Goal: Navigation & Orientation: Go to known website

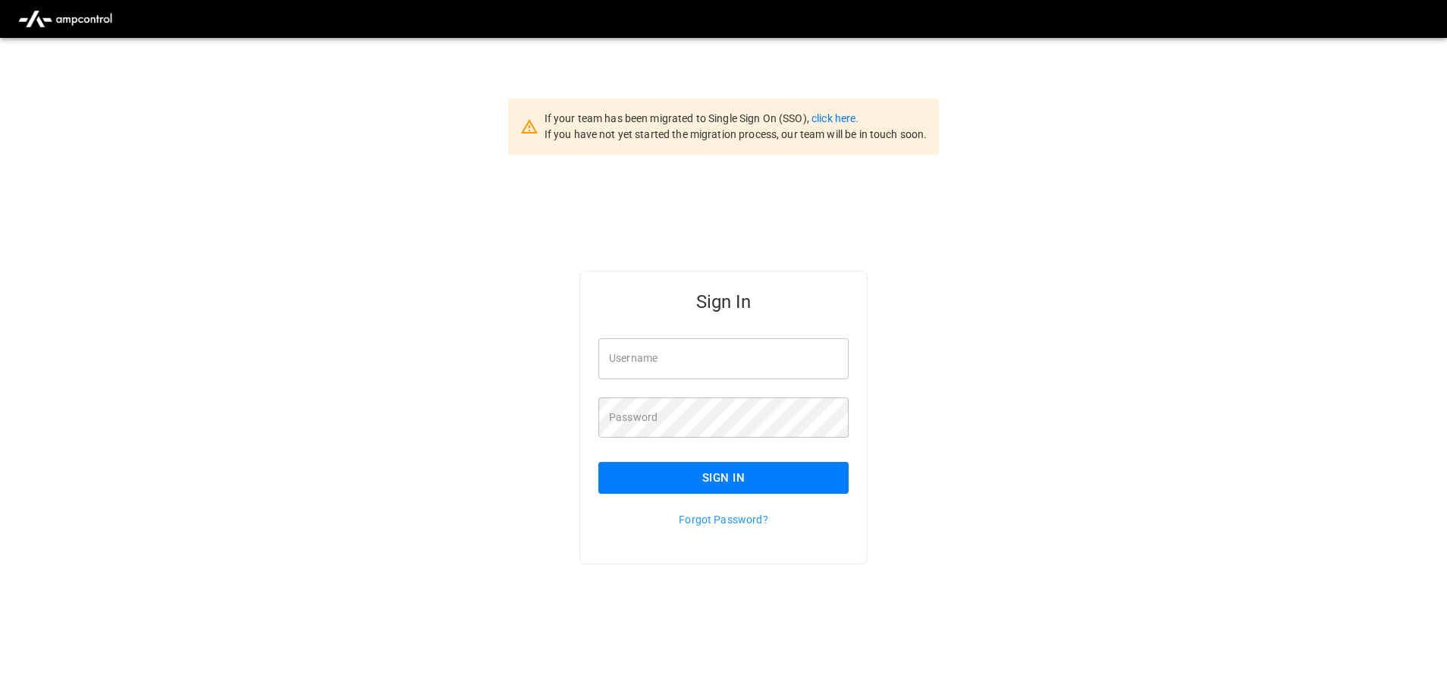
type input "**********"
click at [727, 478] on button "Sign In" at bounding box center [723, 478] width 250 height 32
